Goal: Task Accomplishment & Management: Manage account settings

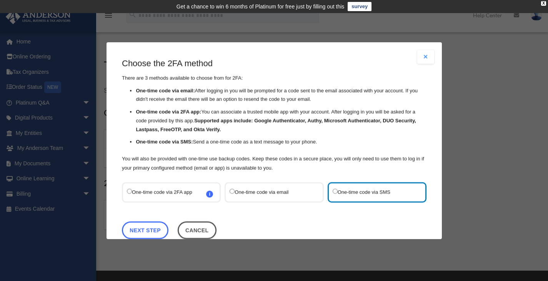
click at [147, 225] on link "Next Step" at bounding box center [145, 230] width 47 height 18
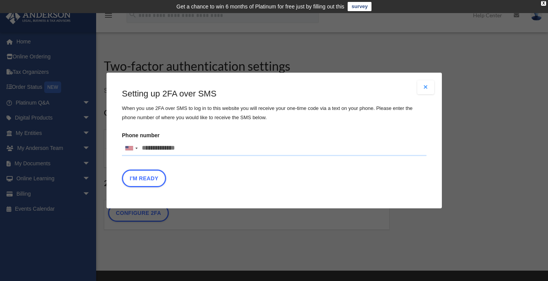
click at [211, 150] on input "Phone number [GEOGRAPHIC_DATA] +1 [GEOGRAPHIC_DATA] +44 [GEOGRAPHIC_DATA] (‫[GE…" at bounding box center [274, 148] width 305 height 15
type input "**********"
click at [146, 179] on button "I'm Ready" at bounding box center [144, 179] width 44 height 18
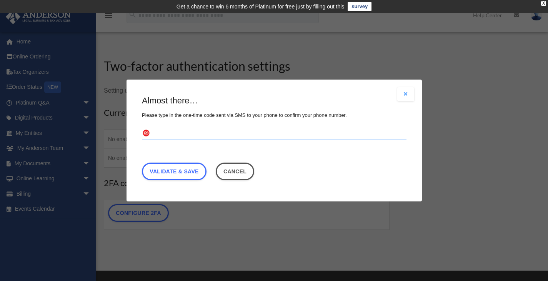
click at [280, 134] on input "text" at bounding box center [274, 134] width 265 height 12
type input "******"
click at [172, 166] on link "Validate & Save" at bounding box center [174, 172] width 65 height 18
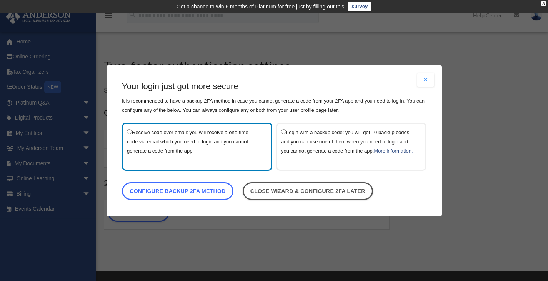
click at [182, 196] on link "Configure backup 2FA method" at bounding box center [178, 191] width 112 height 18
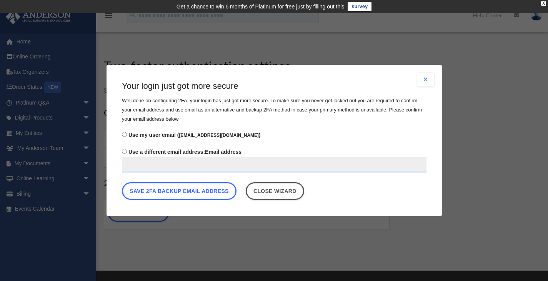
click at [185, 190] on button "Save 2FA backup email address" at bounding box center [179, 191] width 115 height 18
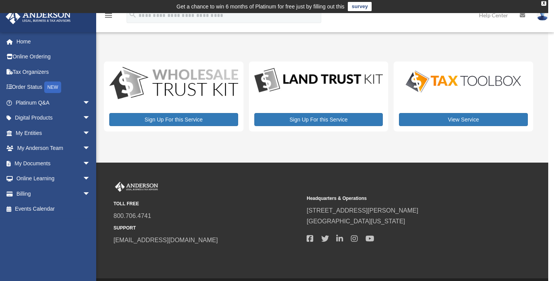
click at [40, 72] on link "Tax Organizers" at bounding box center [53, 71] width 97 height 15
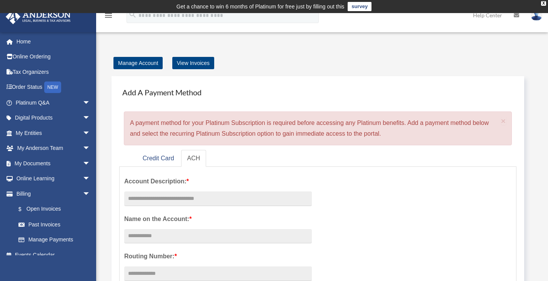
click at [537, 17] on img at bounding box center [537, 15] width 12 height 11
